Goal: Transaction & Acquisition: Register for event/course

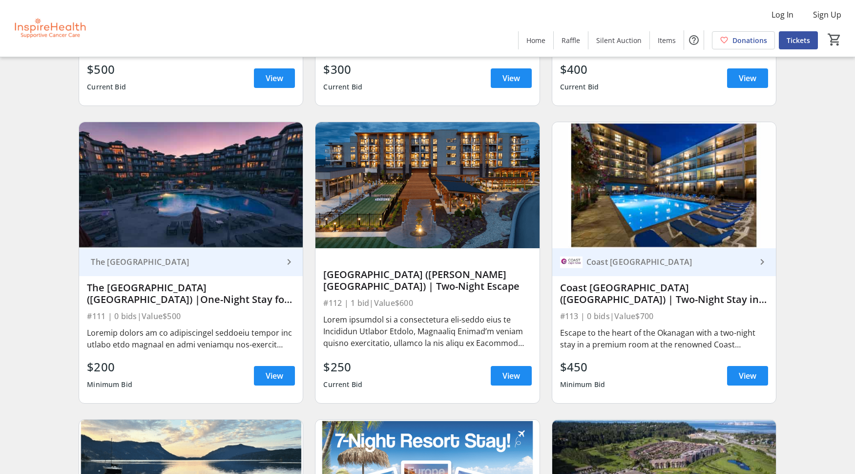
scroll to position [1808, 0]
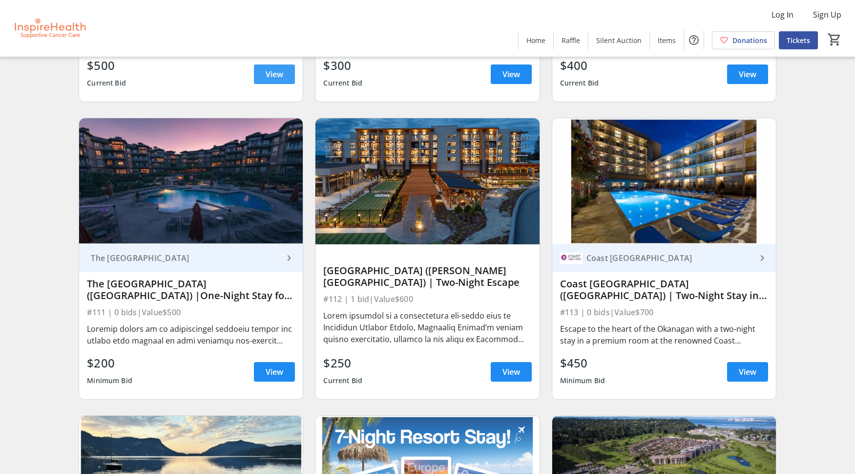
click at [277, 74] on span "View" at bounding box center [275, 74] width 18 height 12
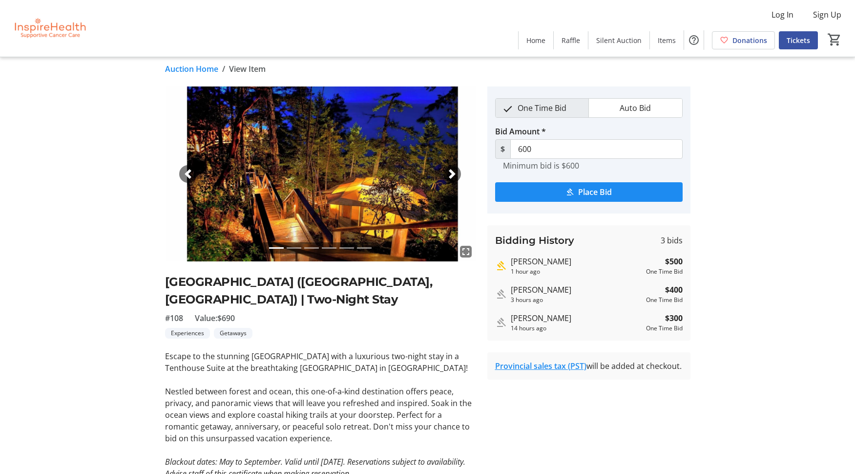
scroll to position [7, 0]
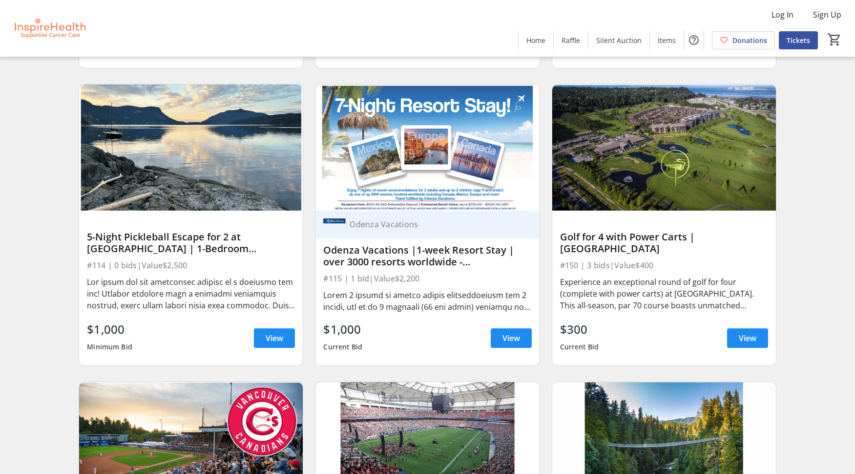
scroll to position [2143, 0]
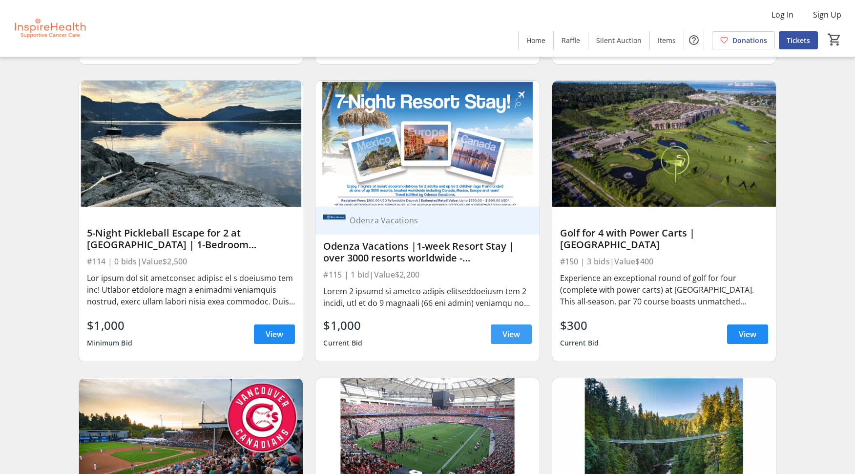
click at [509, 325] on span at bounding box center [511, 333] width 41 height 23
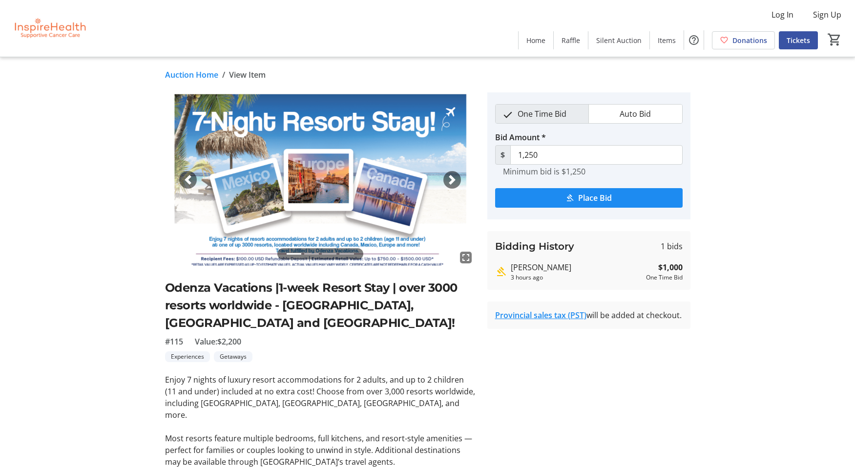
click at [309, 253] on li at bounding box center [311, 253] width 15 height 11
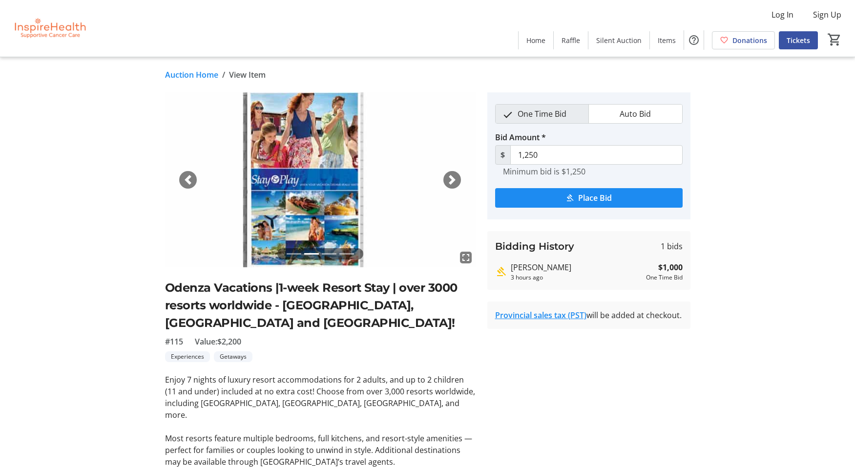
click at [327, 253] on li at bounding box center [329, 253] width 15 height 11
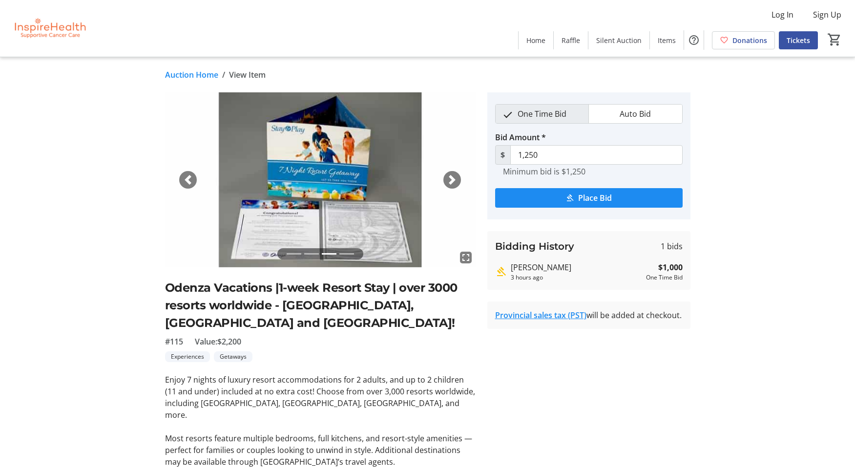
click at [341, 253] on li at bounding box center [346, 253] width 15 height 11
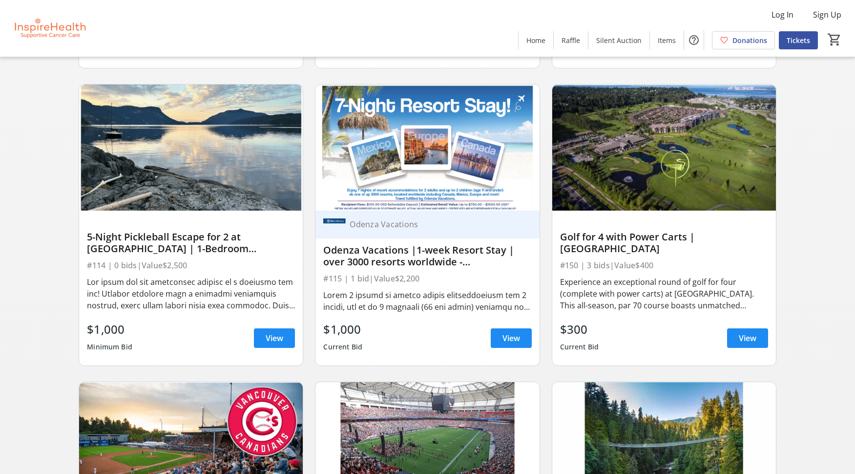
scroll to position [2139, 0]
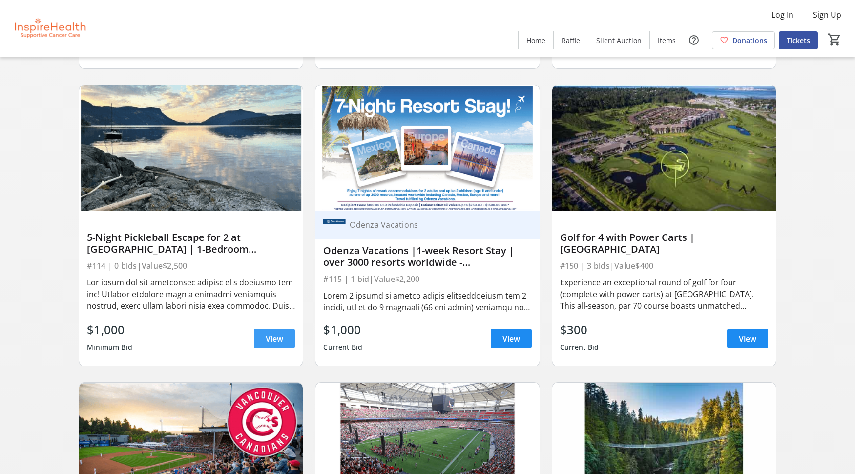
click at [267, 336] on span "View" at bounding box center [275, 338] width 18 height 12
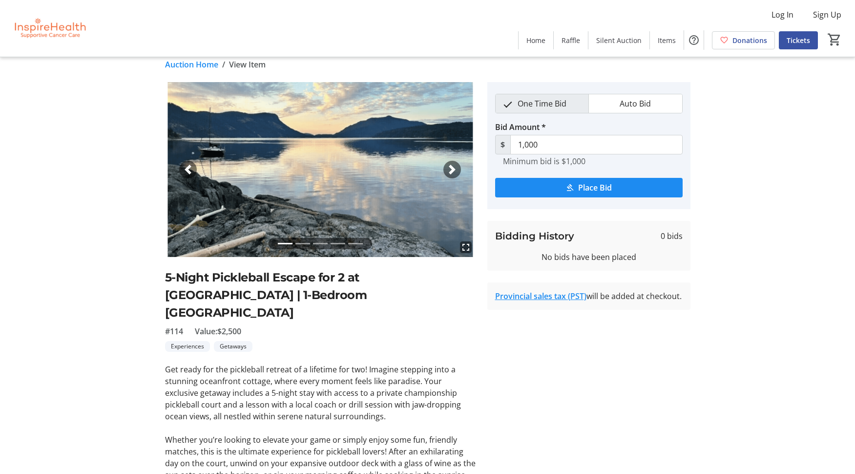
scroll to position [12, 0]
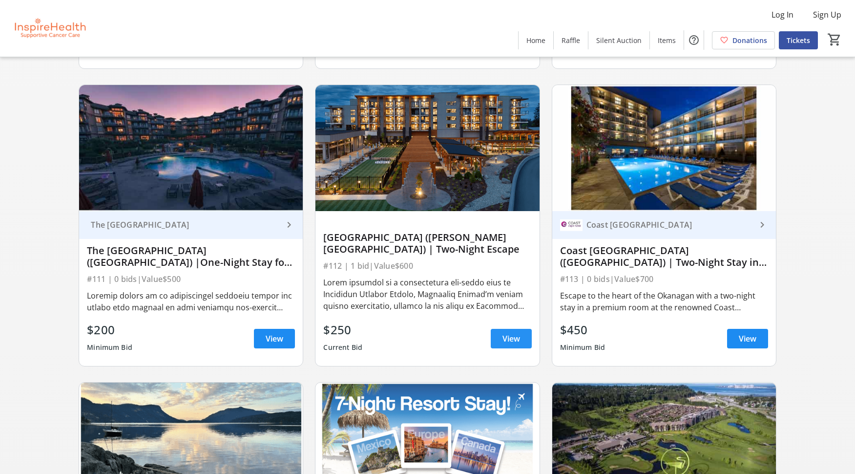
scroll to position [1841, 0]
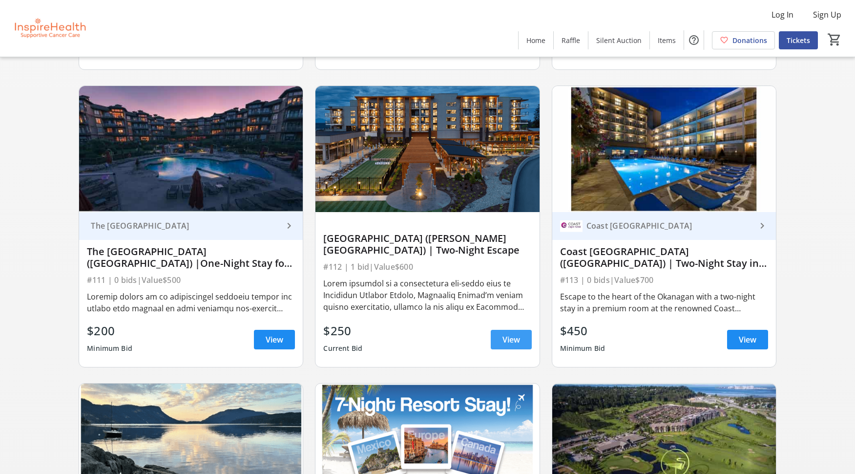
click at [512, 333] on span "View" at bounding box center [511, 339] width 18 height 12
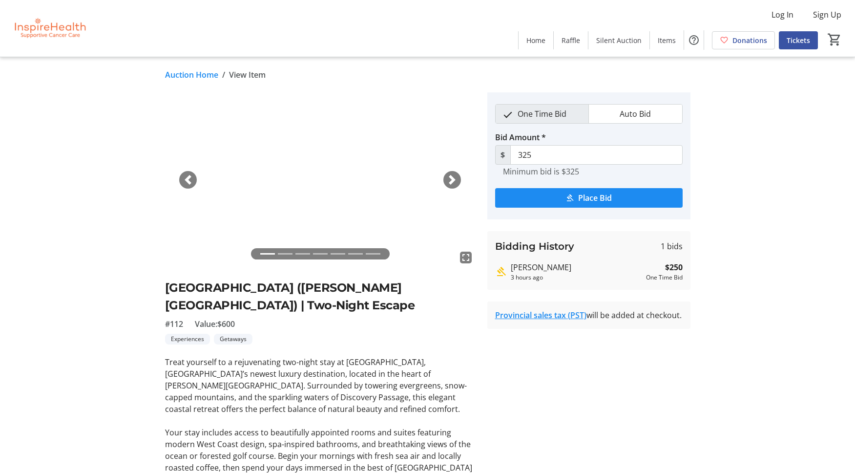
click at [194, 73] on link "Auction Home" at bounding box center [191, 75] width 53 height 12
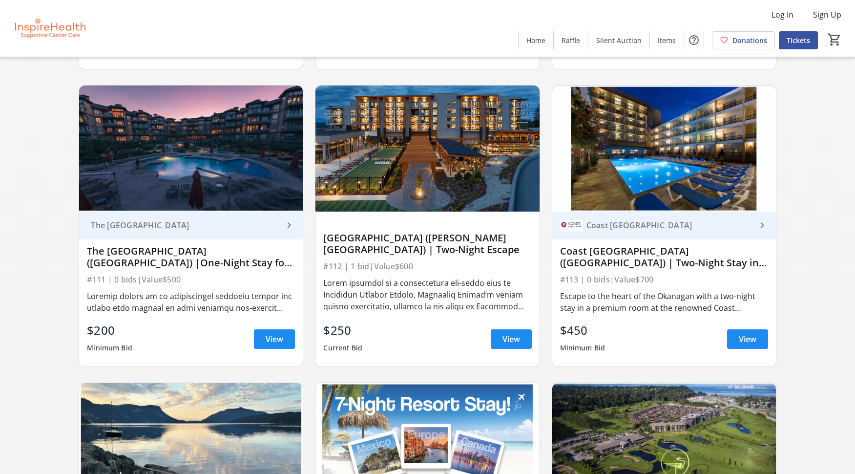
scroll to position [1844, 0]
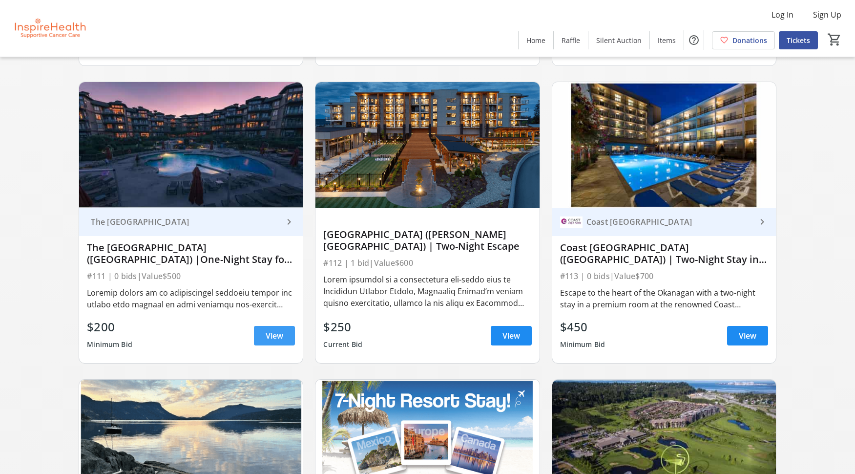
click at [277, 330] on span "View" at bounding box center [275, 336] width 18 height 12
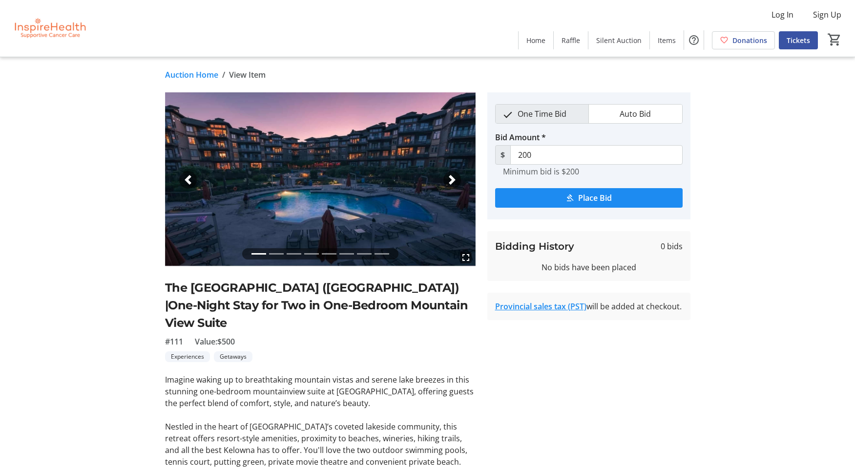
click at [179, 76] on link "Auction Home" at bounding box center [191, 75] width 53 height 12
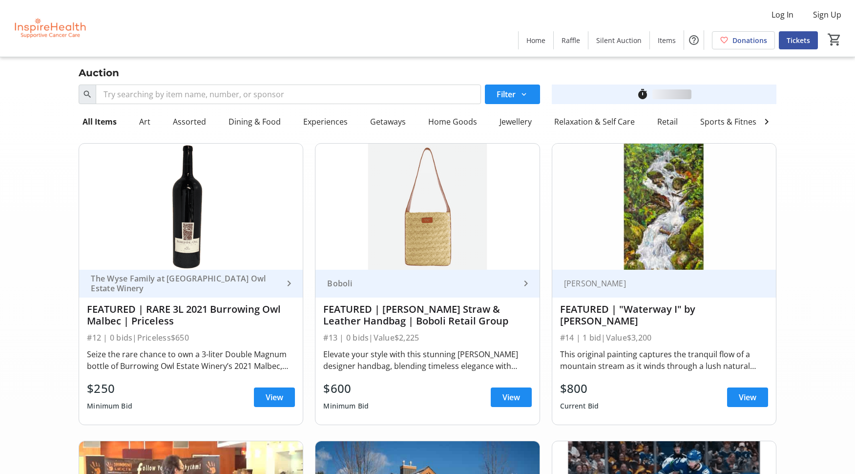
scroll to position [1844, 0]
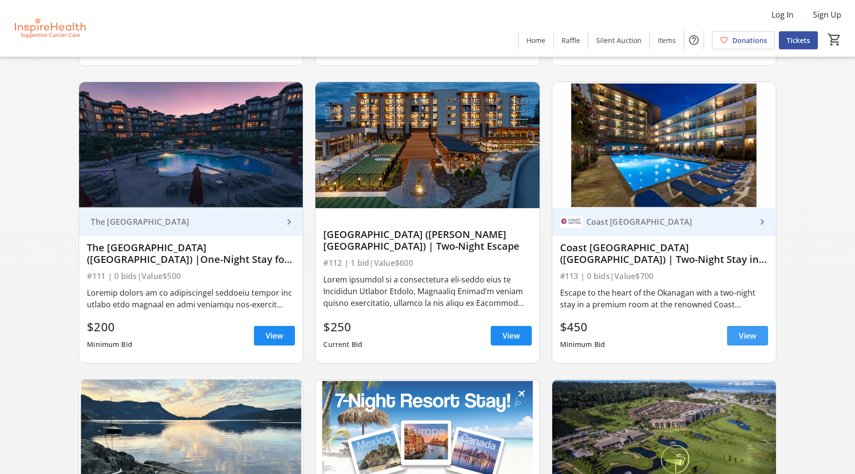
click at [737, 334] on span at bounding box center [747, 335] width 41 height 23
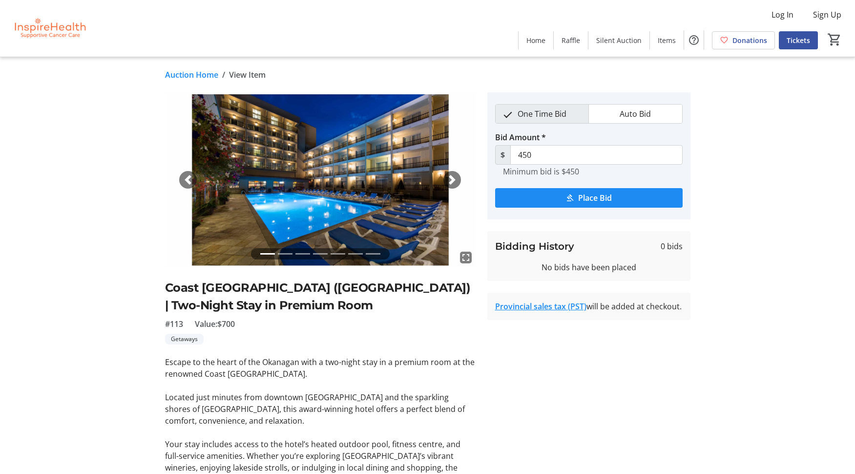
click at [187, 72] on link "Auction Home" at bounding box center [191, 75] width 53 height 12
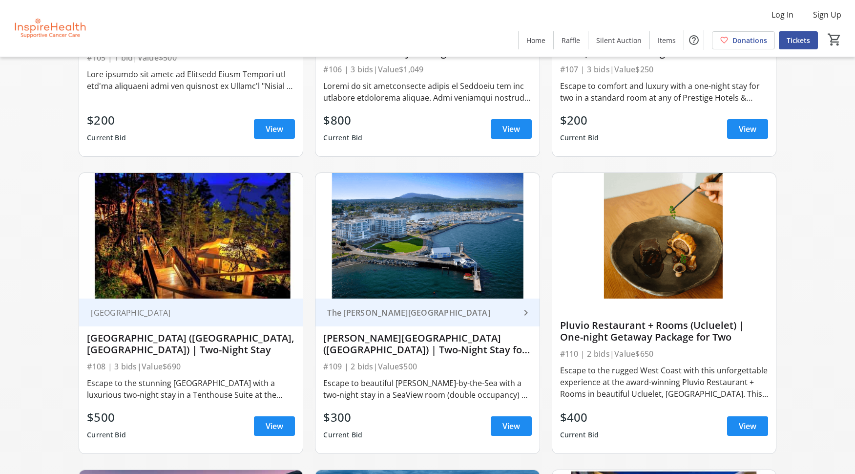
scroll to position [1455, 0]
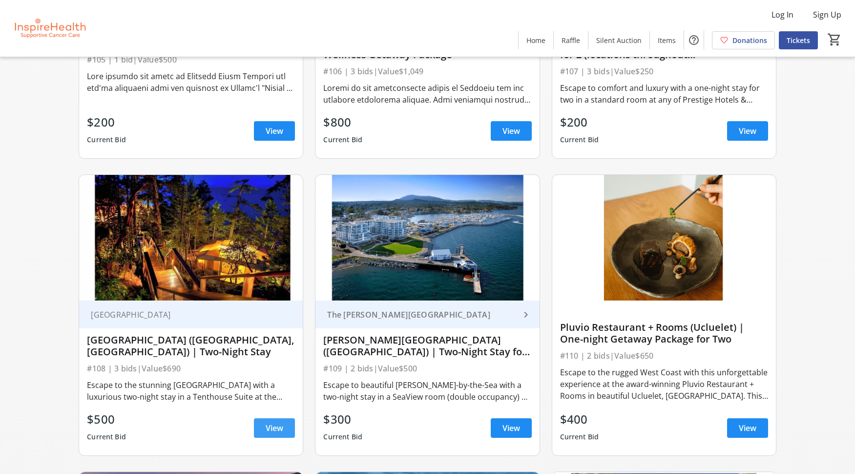
click at [271, 427] on span "View" at bounding box center [275, 428] width 18 height 12
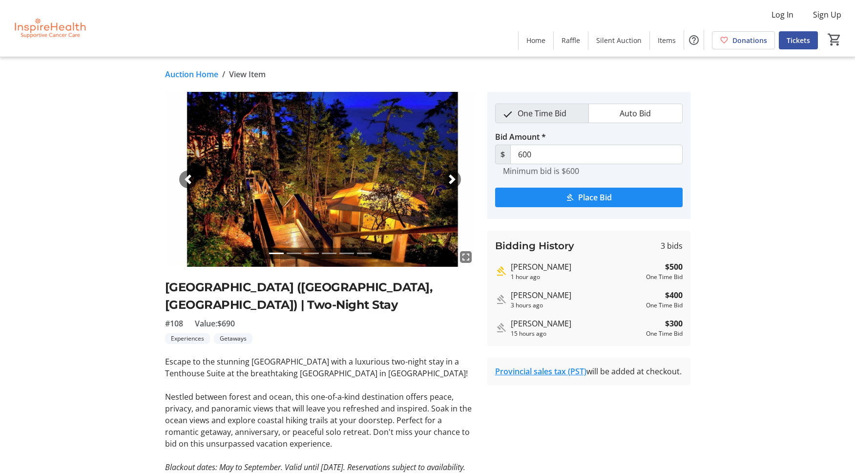
scroll to position [2, 0]
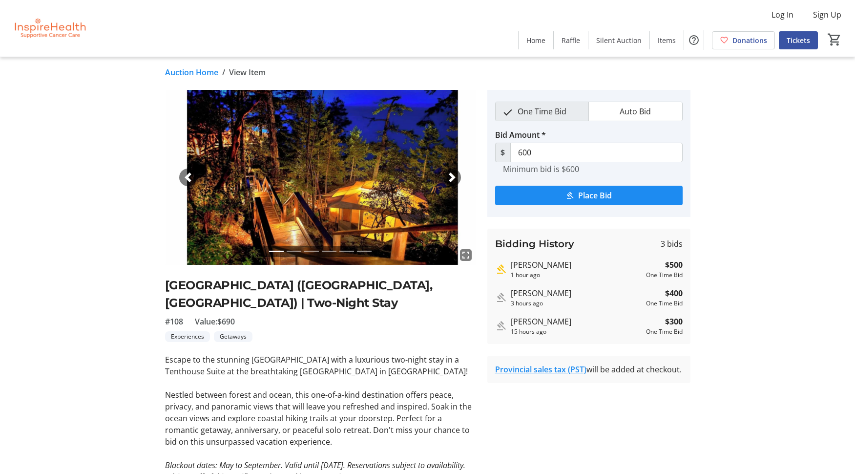
click at [630, 426] on tr-auction-item-bidding-ui "One Time Bid Auto Bid Bid Amount * $ 600 Minimum bid is $600 Place Bid Bidding …" at bounding box center [588, 310] width 215 height 441
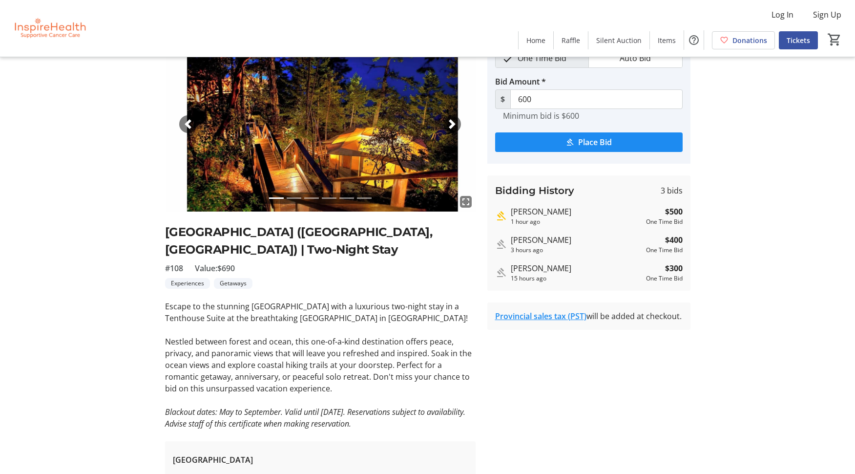
scroll to position [0, 0]
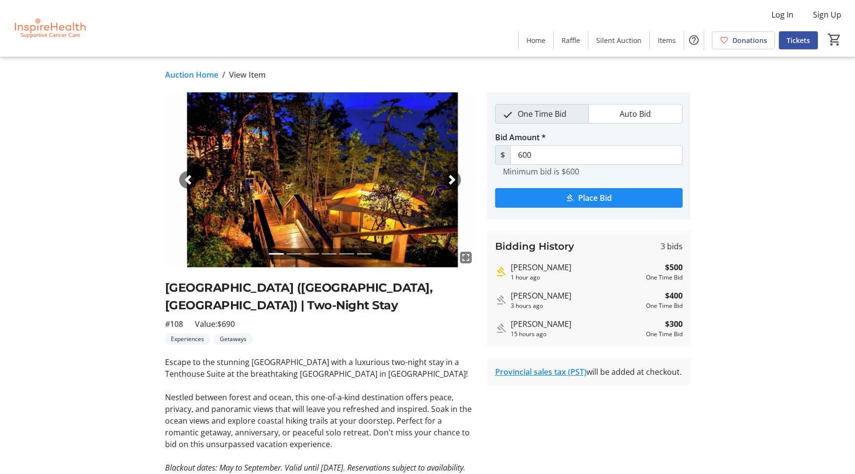
click at [197, 76] on link "Auction Home" at bounding box center [191, 75] width 53 height 12
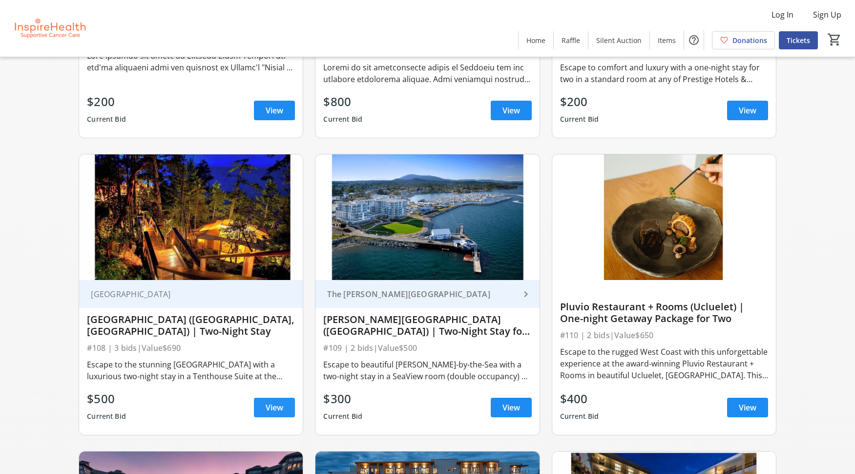
scroll to position [1479, 0]
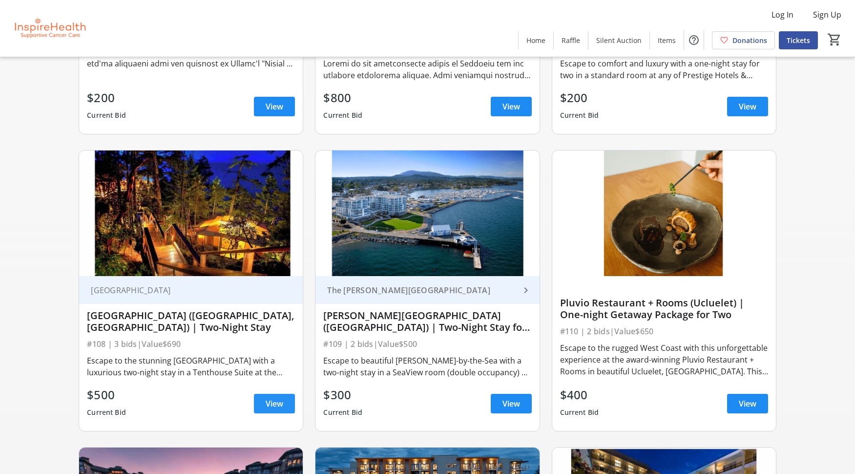
click at [285, 406] on span at bounding box center [274, 403] width 41 height 23
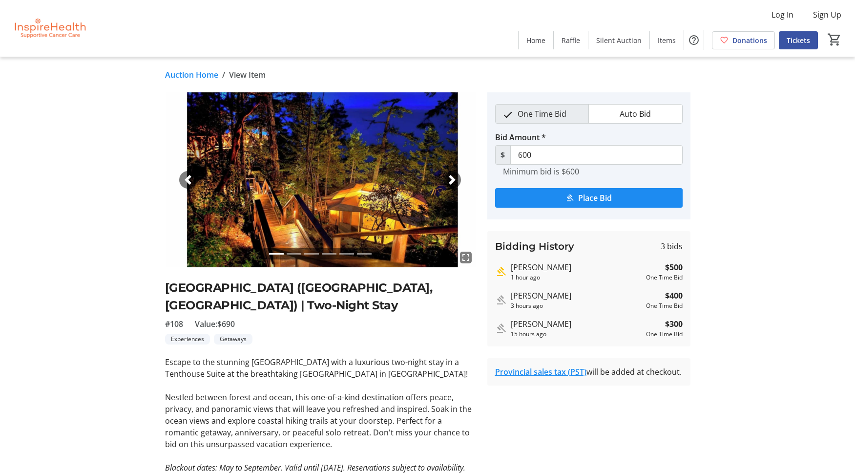
click at [451, 175] on span "button" at bounding box center [452, 180] width 10 height 10
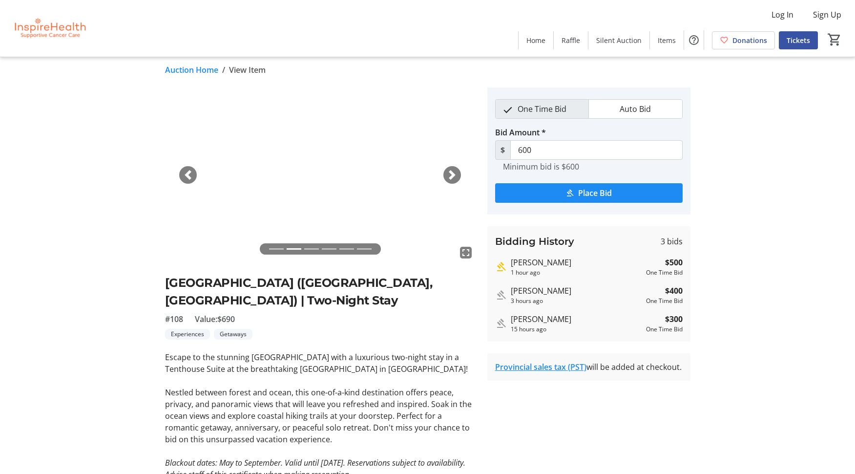
scroll to position [5, 0]
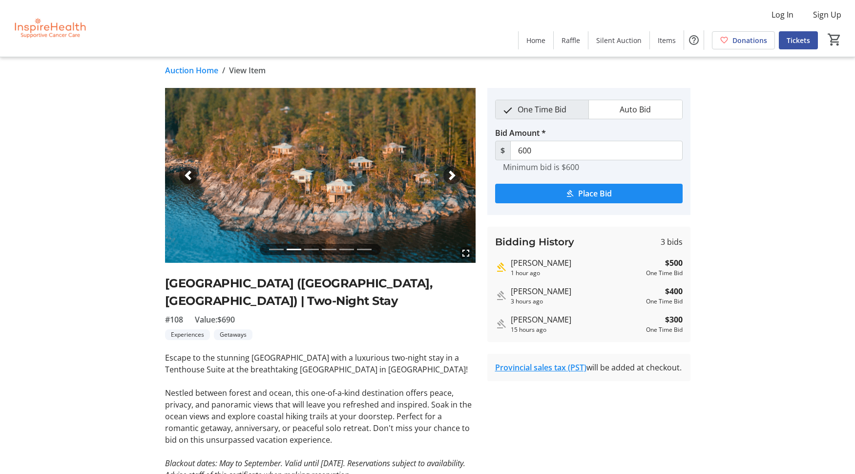
click at [451, 175] on span "button" at bounding box center [452, 175] width 10 height 10
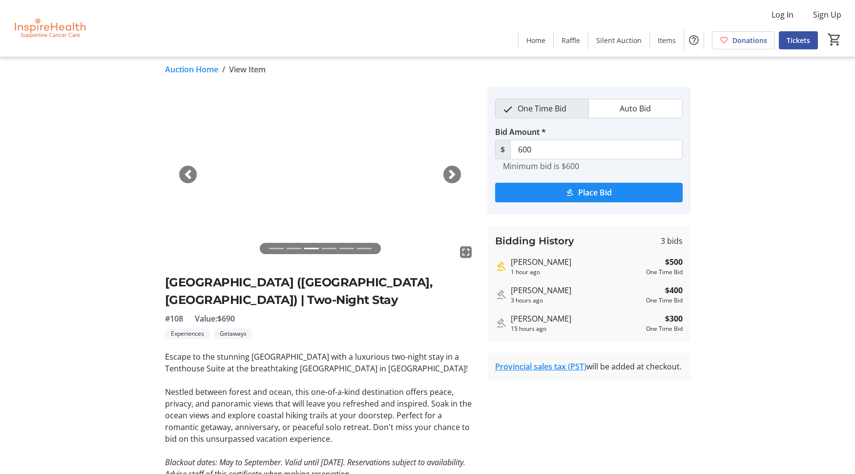
scroll to position [6, 0]
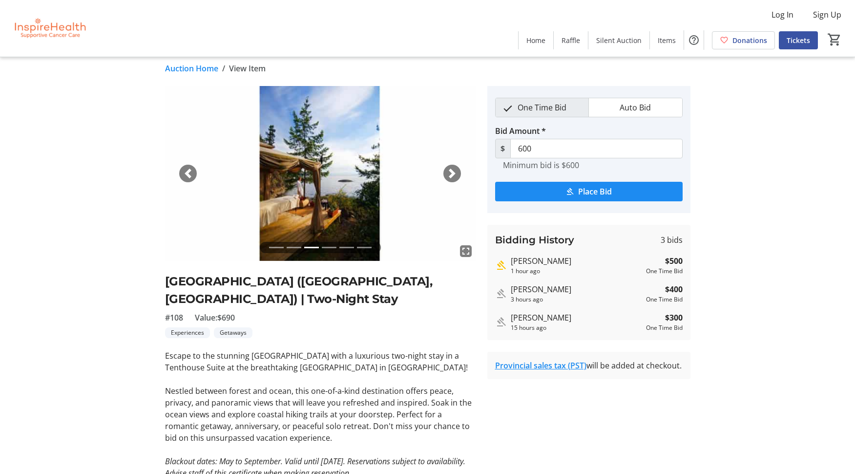
click at [451, 175] on span "button" at bounding box center [452, 173] width 10 height 10
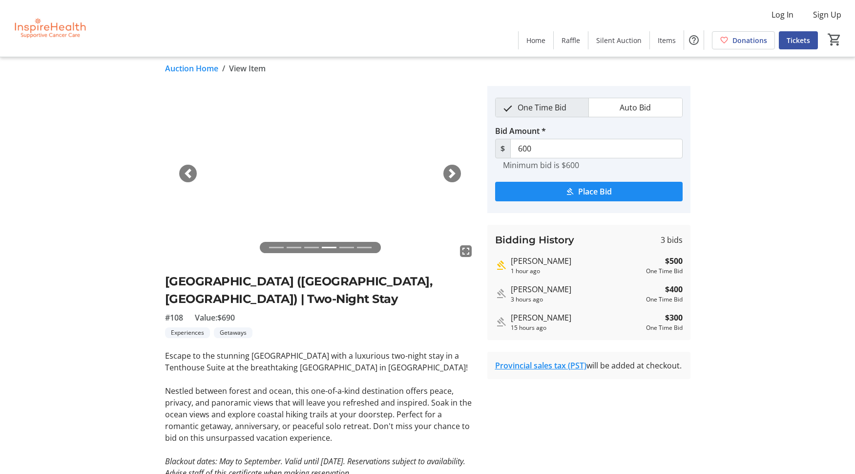
scroll to position [8, 0]
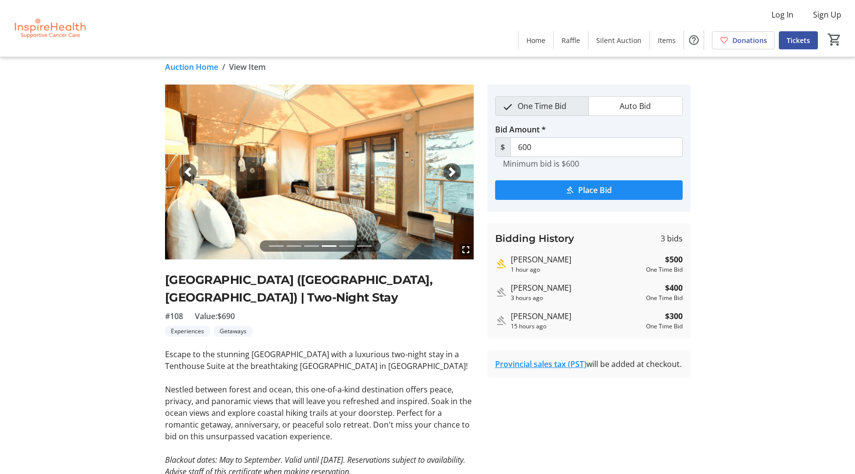
click at [451, 175] on span "button" at bounding box center [452, 172] width 10 height 10
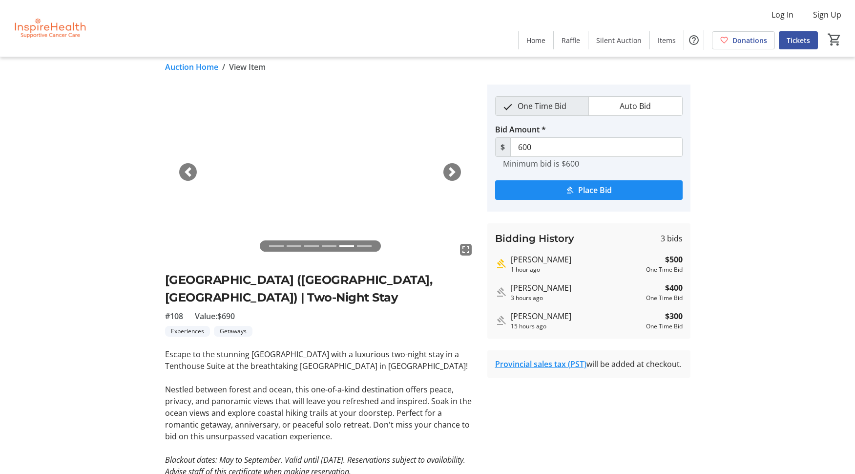
scroll to position [8, 0]
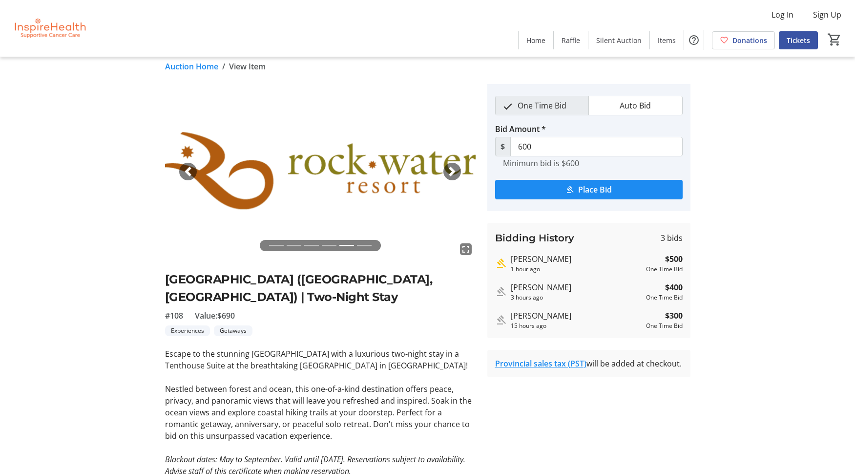
click at [209, 62] on link "Auction Home" at bounding box center [191, 67] width 53 height 12
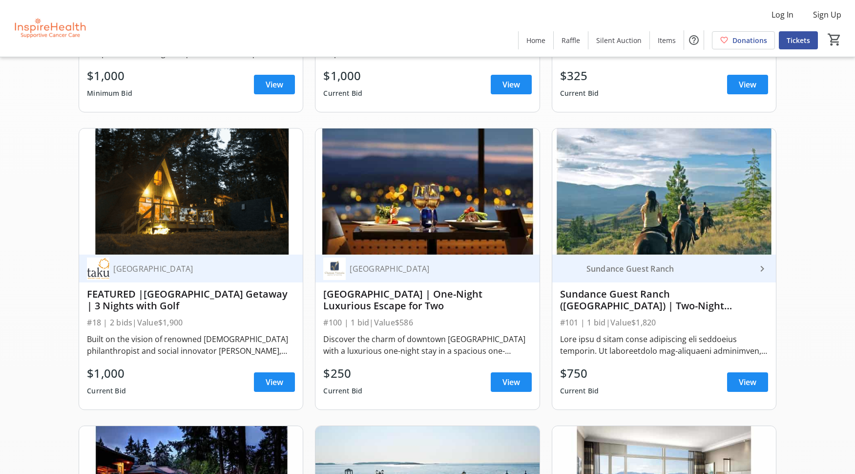
scroll to position [608, 0]
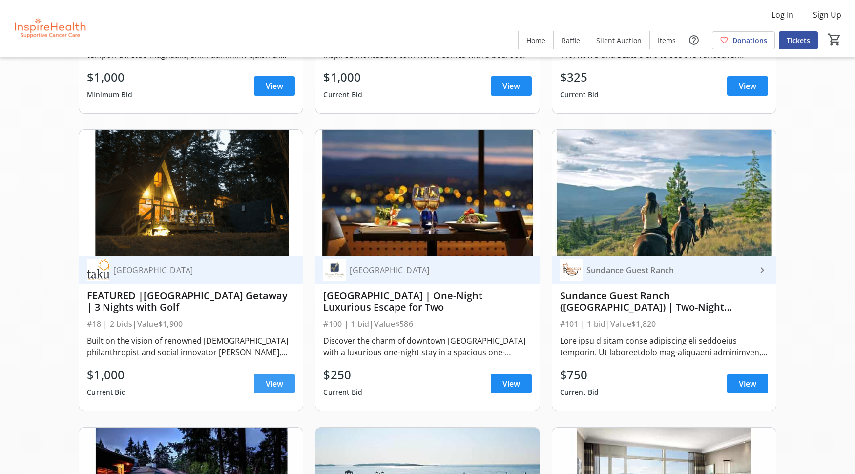
click at [277, 386] on span "View" at bounding box center [275, 383] width 18 height 12
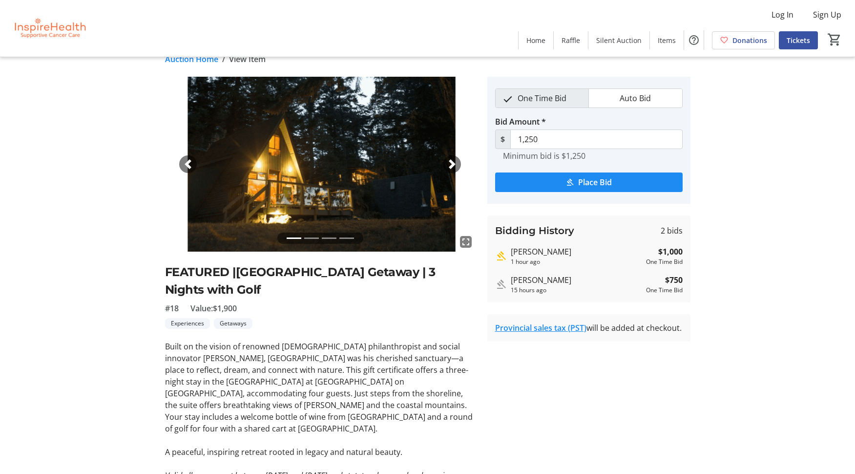
scroll to position [17, 0]
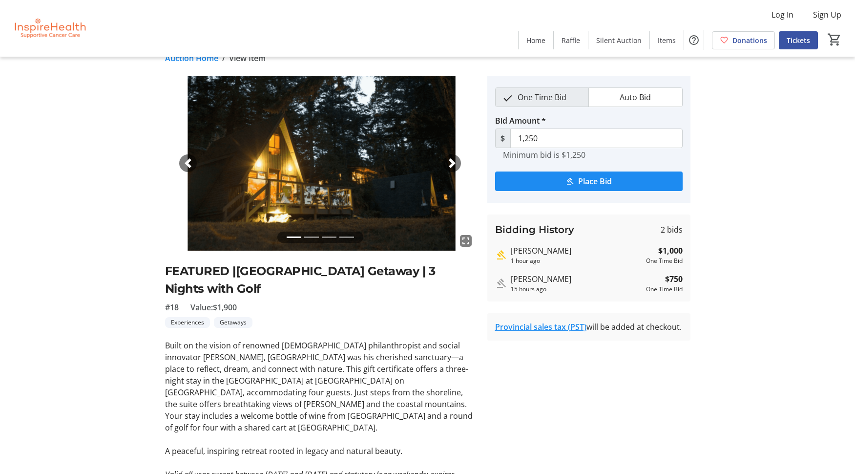
click at [452, 160] on span "button" at bounding box center [452, 163] width 10 height 10
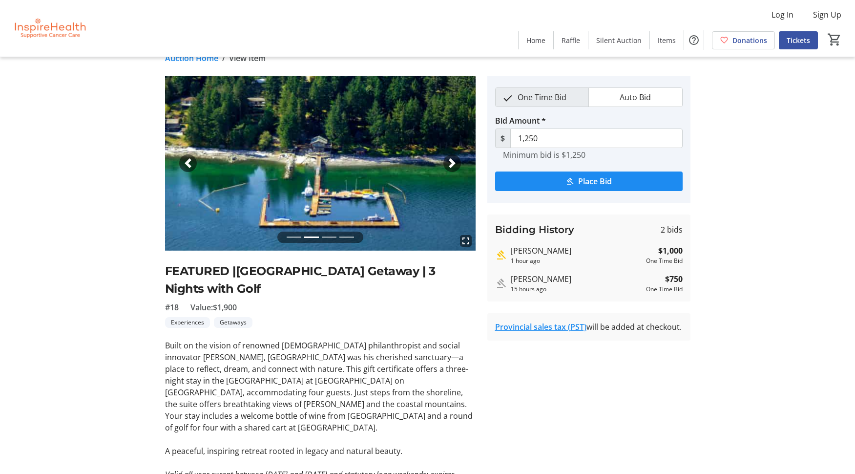
click at [453, 160] on span "button" at bounding box center [452, 163] width 10 height 10
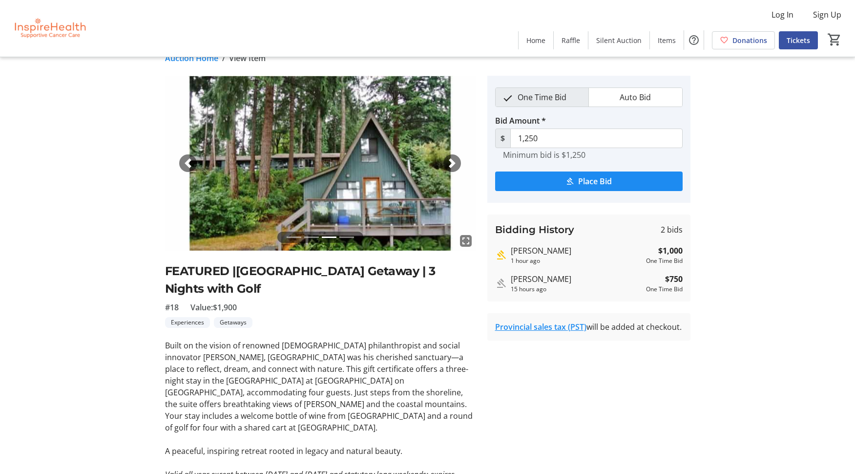
click at [453, 160] on span "button" at bounding box center [452, 163] width 10 height 10
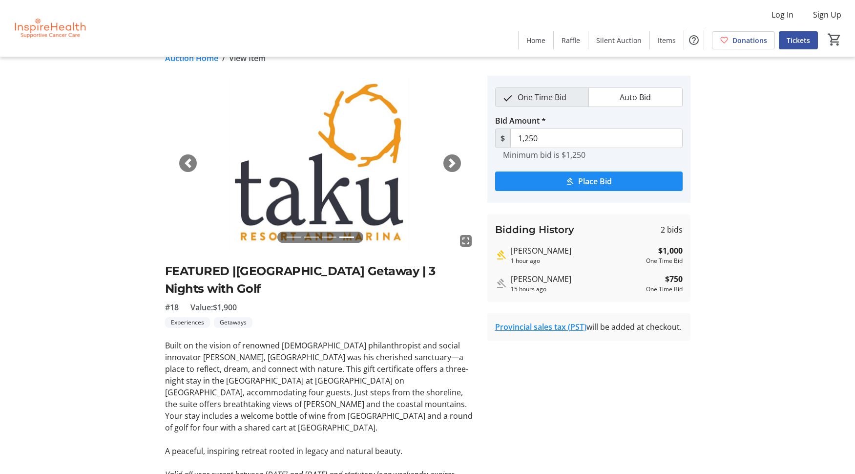
click at [453, 160] on span "button" at bounding box center [452, 163] width 10 height 10
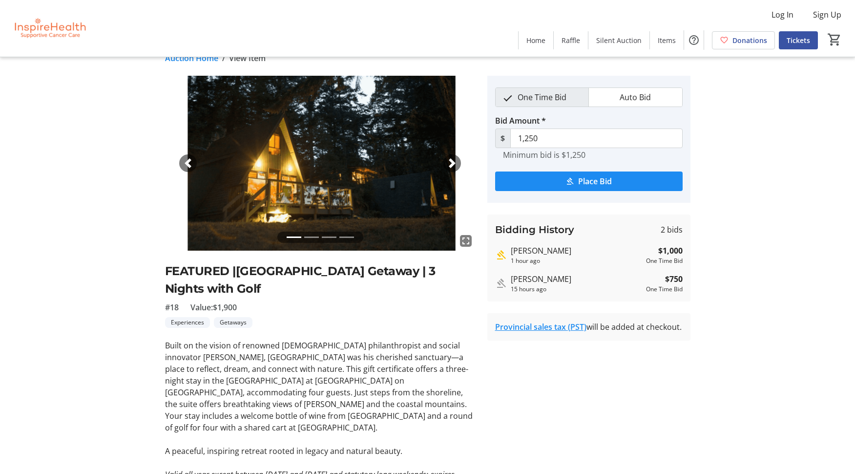
click at [189, 58] on link "Auction Home" at bounding box center [191, 58] width 53 height 12
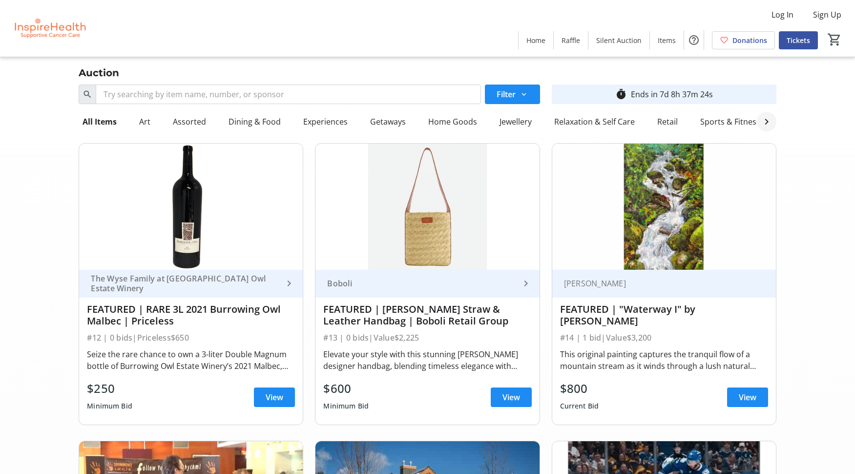
click at [767, 120] on mat-icon at bounding box center [767, 122] width 12 height 12
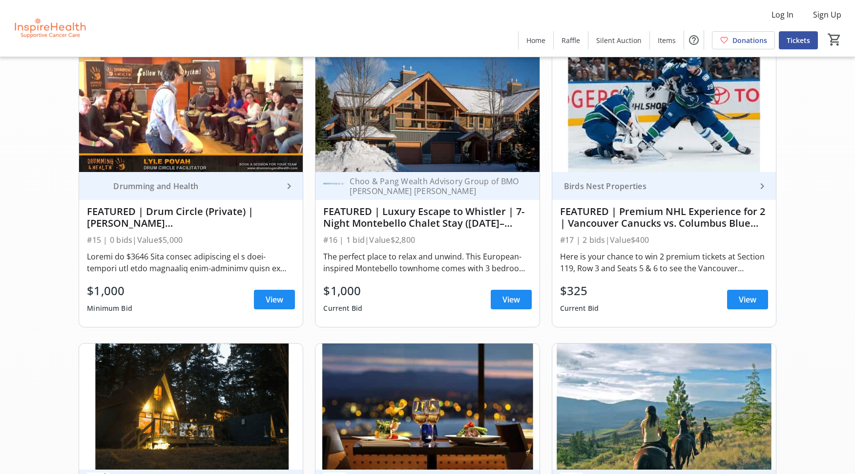
scroll to position [406, 0]
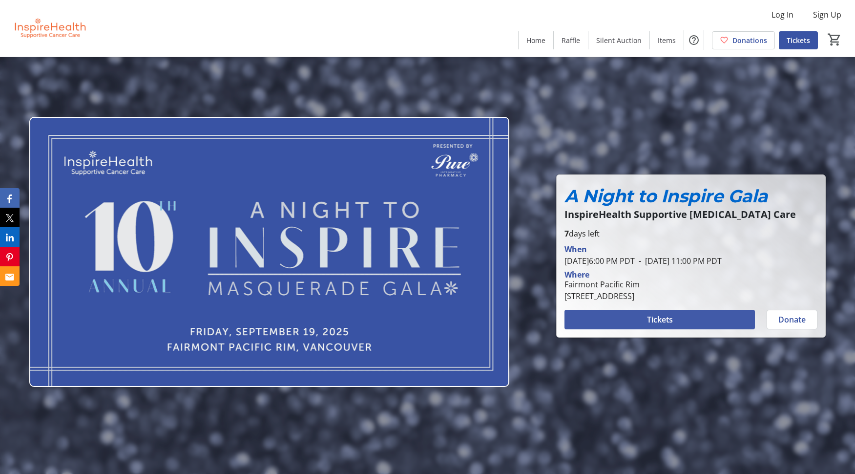
click at [660, 325] on span "Tickets" at bounding box center [660, 319] width 26 height 12
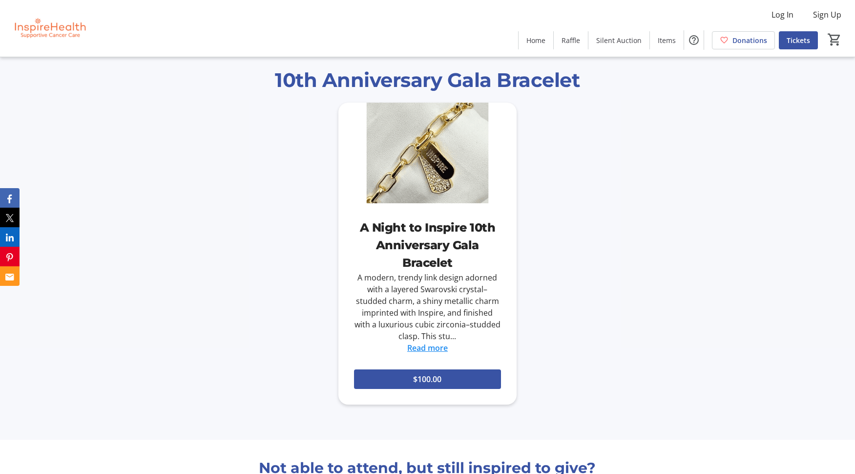
scroll to position [1622, 0]
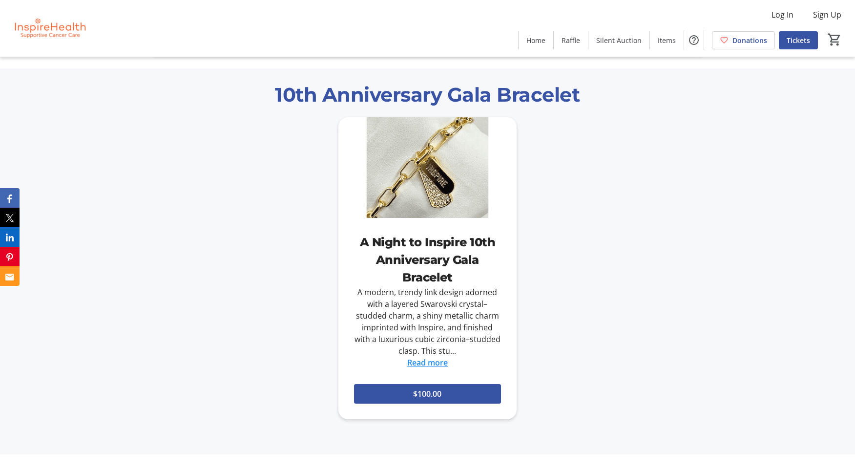
click at [422, 362] on link "Read more" at bounding box center [427, 362] width 41 height 11
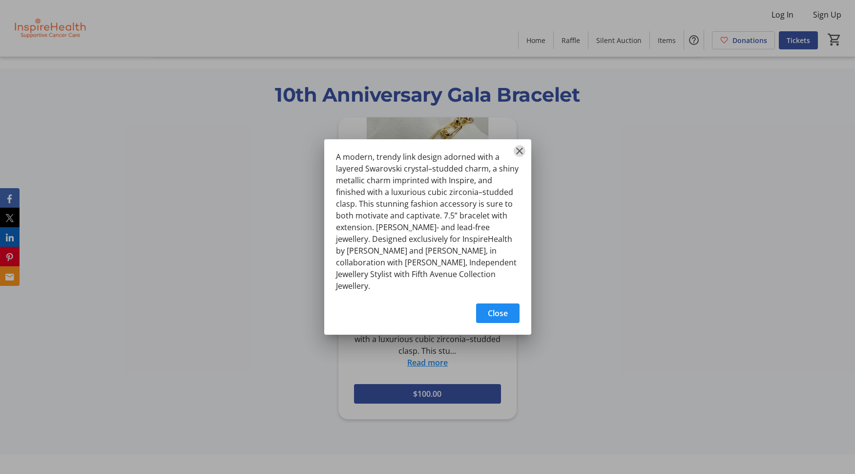
click at [521, 154] on mat-icon "Close" at bounding box center [520, 151] width 12 height 12
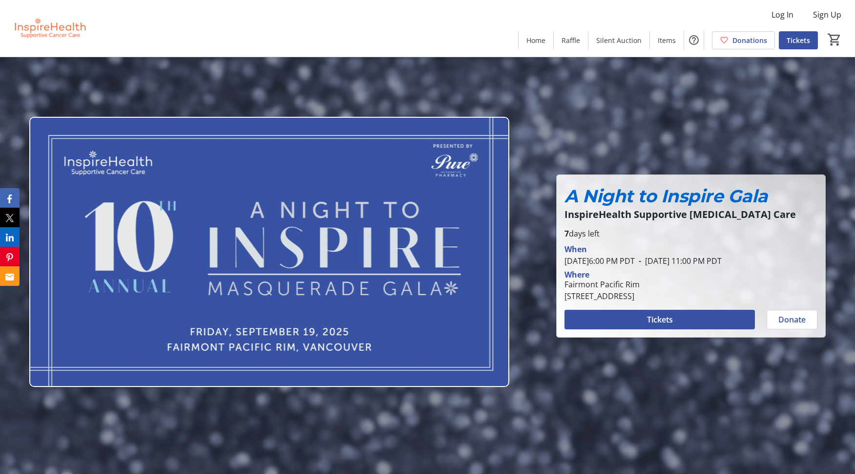
scroll to position [1, 0]
